Goal: Information Seeking & Learning: Check status

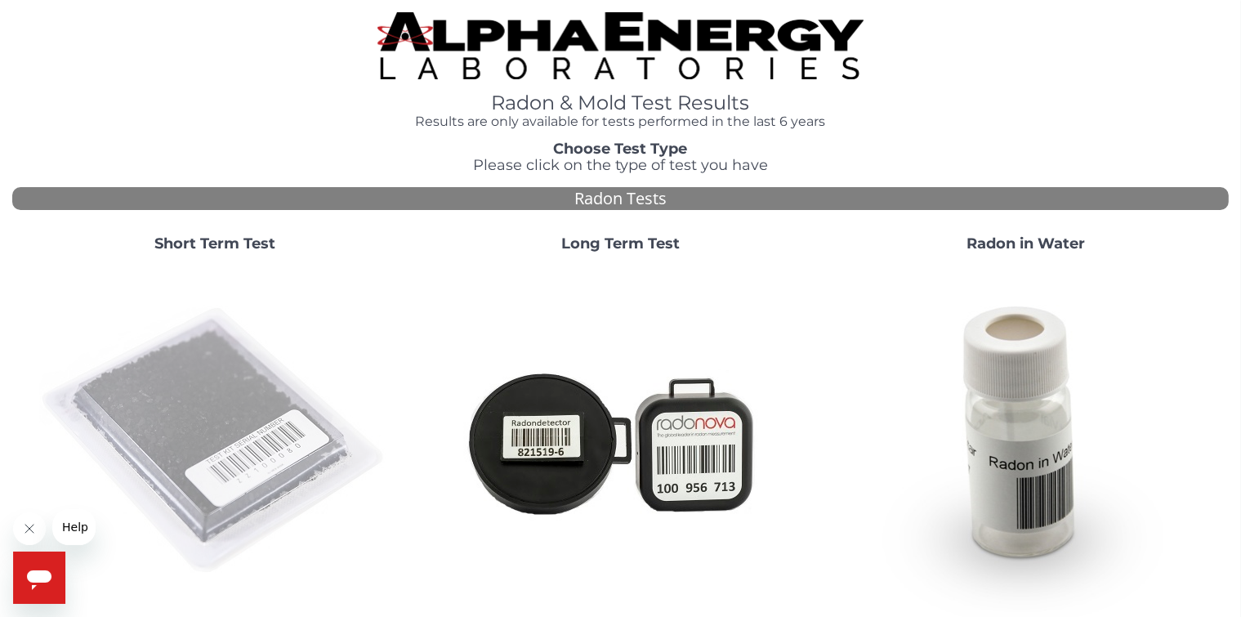
click at [193, 407] on img at bounding box center [214, 441] width 351 height 351
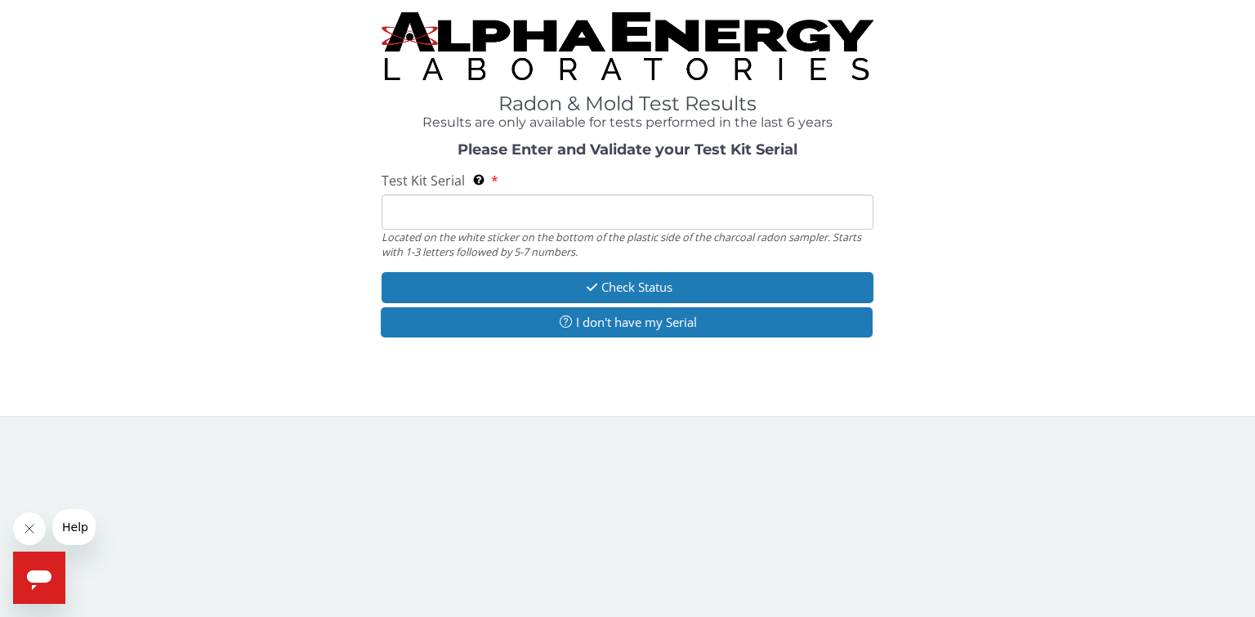
click at [454, 207] on input "Test Kit Serial Located on the white sticker on the bottom of the plastic side …" at bounding box center [628, 211] width 492 height 35
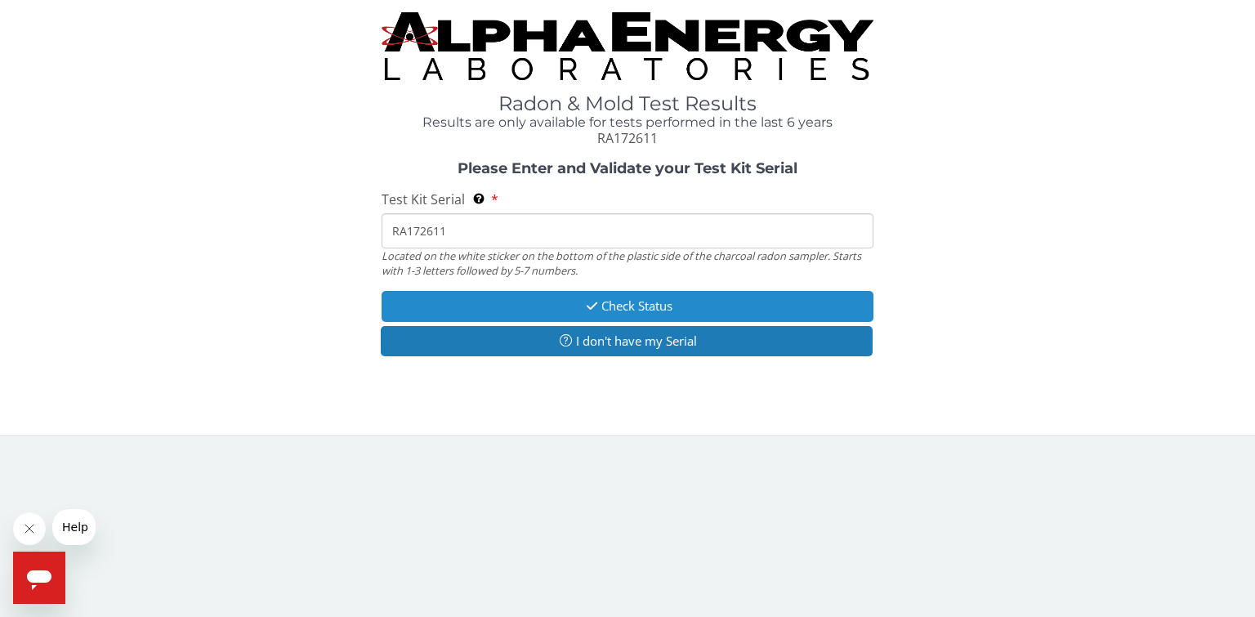
type input "RA172611"
click at [631, 309] on button "Check Status" at bounding box center [628, 306] width 492 height 30
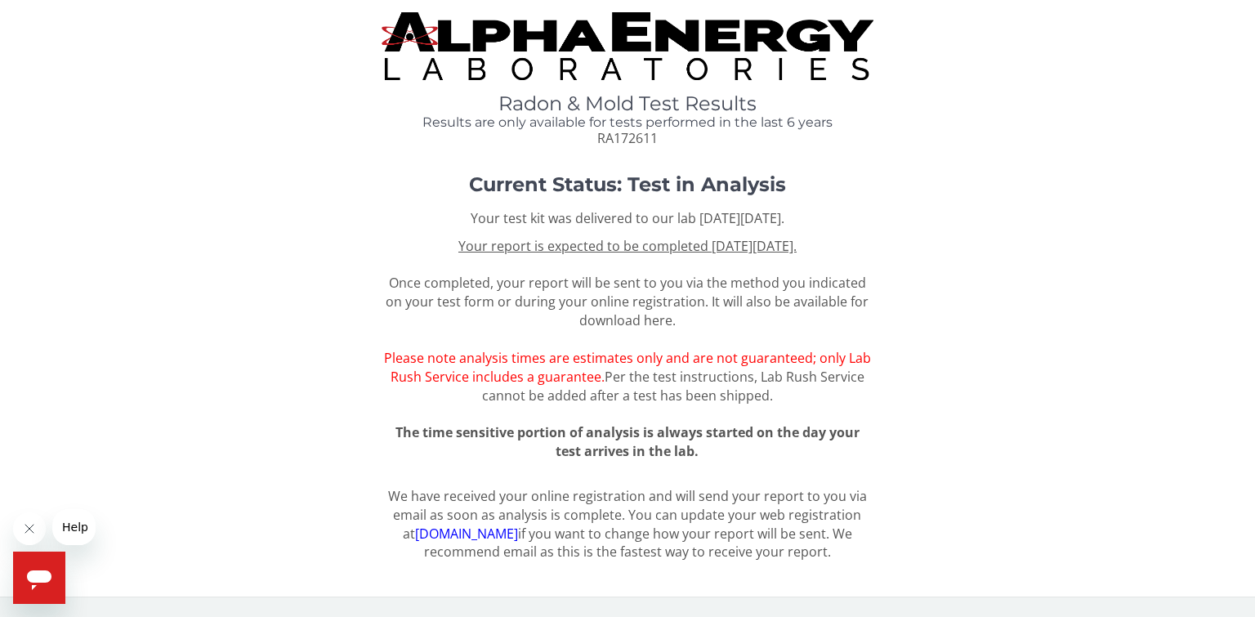
click at [692, 248] on u "Your report is expected to be completed [DATE][DATE]." at bounding box center [627, 246] width 338 height 18
click at [1093, 229] on div "Current Status: Test in Analysis Your test kit was delivered to our lab [DATE][…" at bounding box center [627, 324] width 1231 height 300
click at [428, 538] on link "[DOMAIN_NAME]" at bounding box center [466, 534] width 103 height 18
